Goal: Complete application form

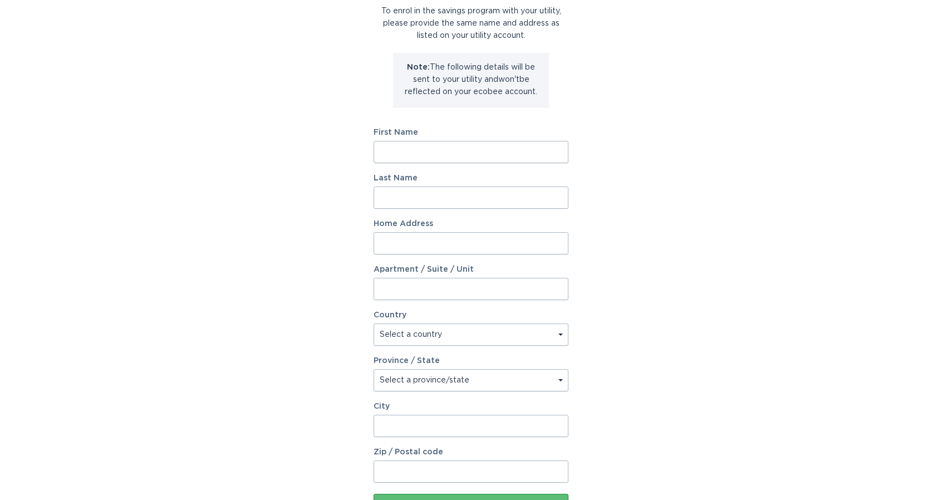
scroll to position [86, 0]
click at [486, 134] on label "First Name" at bounding box center [471, 134] width 195 height 8
click at [486, 143] on input "First Name" at bounding box center [471, 154] width 195 height 22
type input "Ron"
type input "Blomquist"
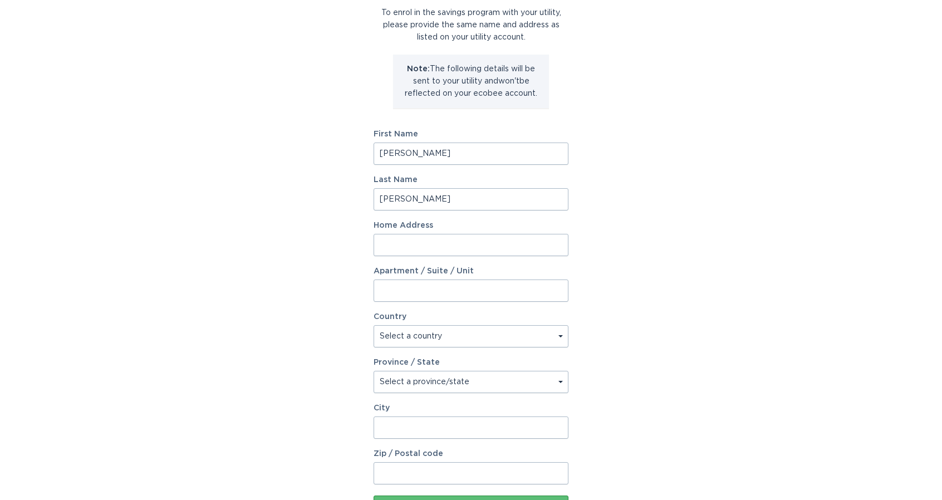
type input "491 N Nantucket Ct"
type input "Attn: Choe"
select select "US"
type input "Chandler"
type input "85225"
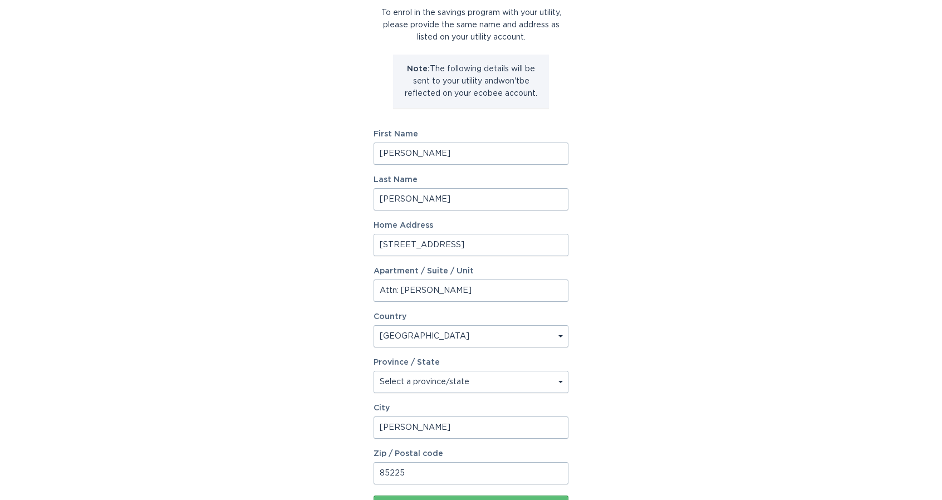
select select "AZ"
type input "Ron"
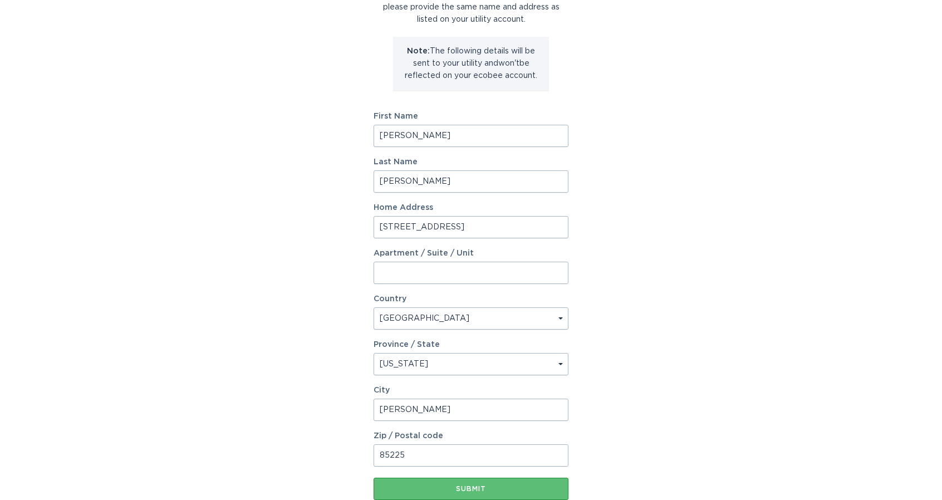
scroll to position [178, 0]
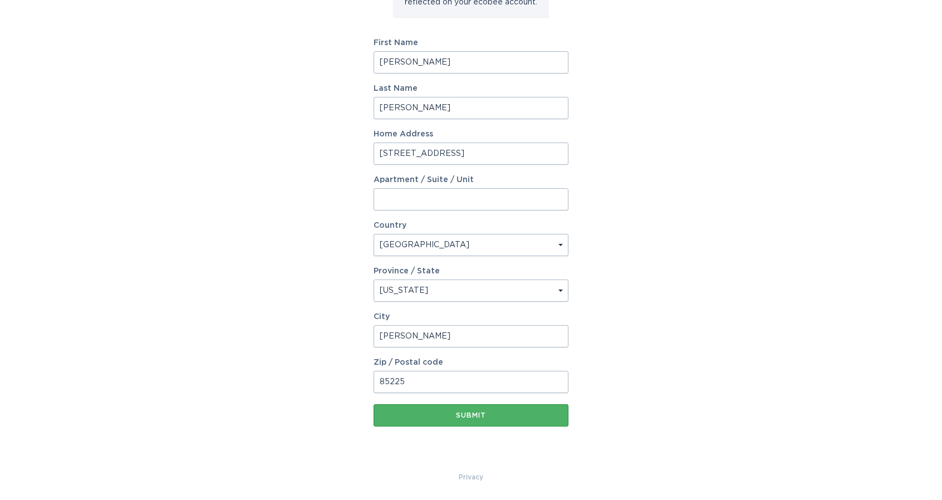
click at [497, 415] on div "Submit" at bounding box center [471, 415] width 184 height 7
